Goal: Check status: Check status

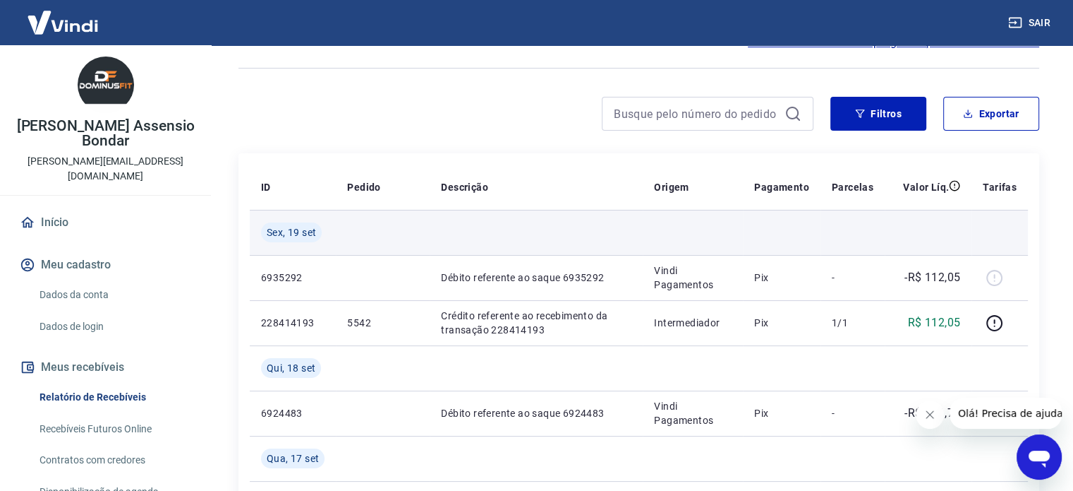
scroll to position [94, 0]
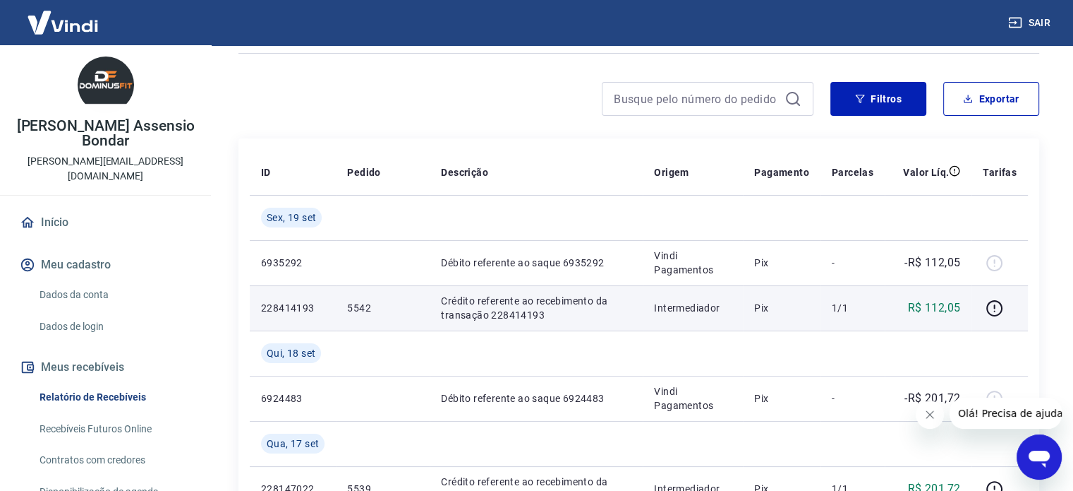
click at [357, 309] on p "5542" at bounding box center [382, 308] width 71 height 14
click at [542, 309] on p "Crédito referente ao recebimento da transação 228414193" at bounding box center [536, 308] width 191 height 28
click at [999, 306] on icon "button" at bounding box center [995, 308] width 18 height 18
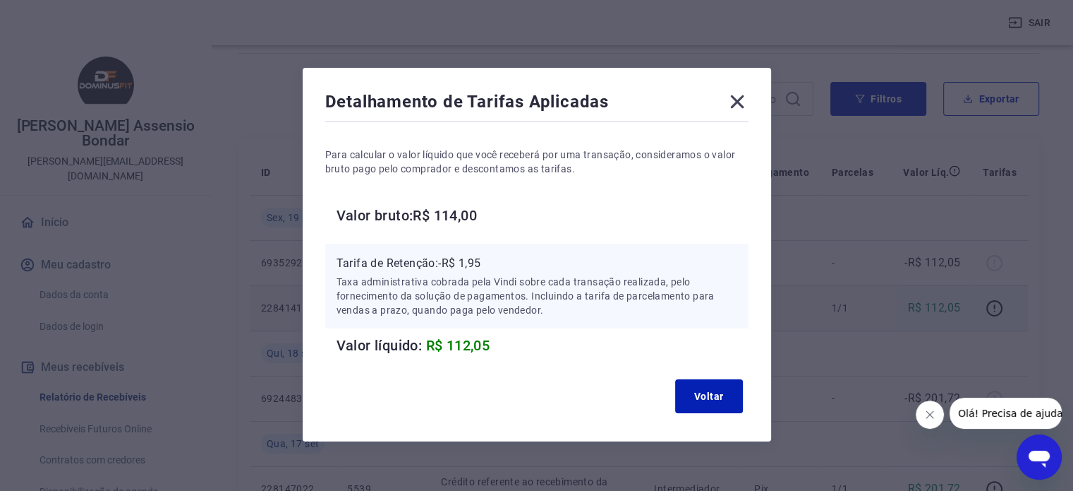
click at [735, 100] on icon at bounding box center [736, 101] width 13 height 13
